Goal: Task Accomplishment & Management: Use online tool/utility

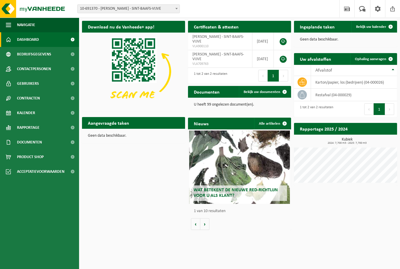
click at [230, 103] on p "U heeft 99 ongelezen document(en)." at bounding box center [239, 105] width 91 height 4
click at [253, 95] on link "Bekijk uw documenten" at bounding box center [265, 92] width 52 height 12
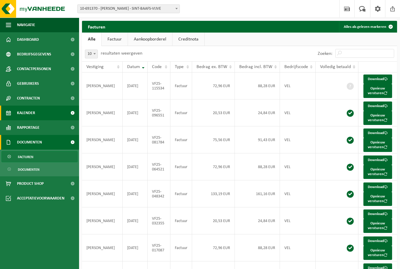
click at [25, 113] on span "Kalender" at bounding box center [26, 113] width 18 height 15
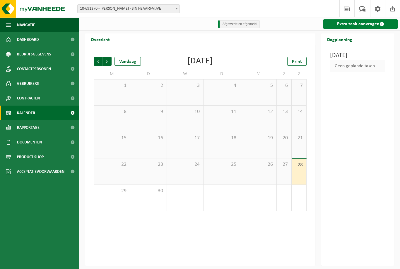
click at [361, 26] on link "Extra taak aanvragen" at bounding box center [361, 23] width 74 height 9
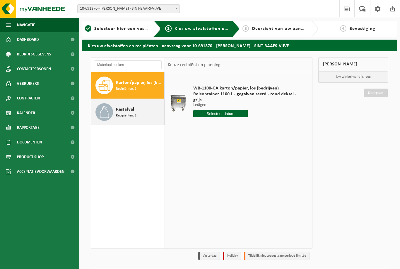
click at [143, 112] on div "Restafval Recipiënten: 1" at bounding box center [139, 112] width 47 height 18
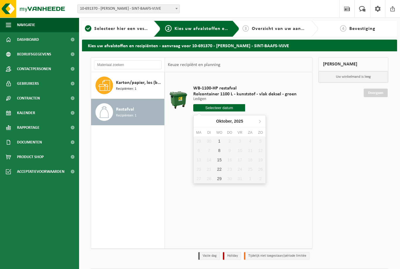
click at [232, 108] on input "text" at bounding box center [219, 107] width 52 height 7
click at [221, 143] on div "1" at bounding box center [219, 140] width 10 height 9
type input "Van 2025-10-01"
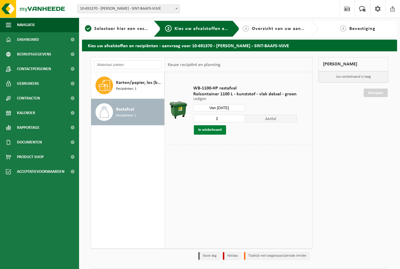
click at [216, 131] on button "In winkelmand" at bounding box center [210, 129] width 32 height 9
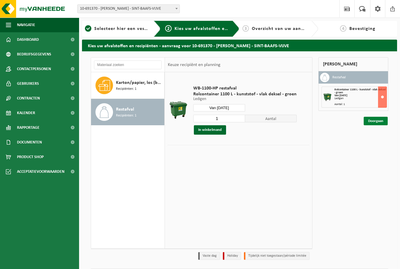
click at [372, 122] on link "Doorgaan" at bounding box center [376, 121] width 24 height 9
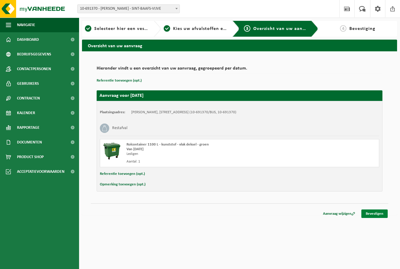
click at [378, 212] on link "Bevestigen" at bounding box center [375, 213] width 26 height 9
